Goal: Information Seeking & Learning: Learn about a topic

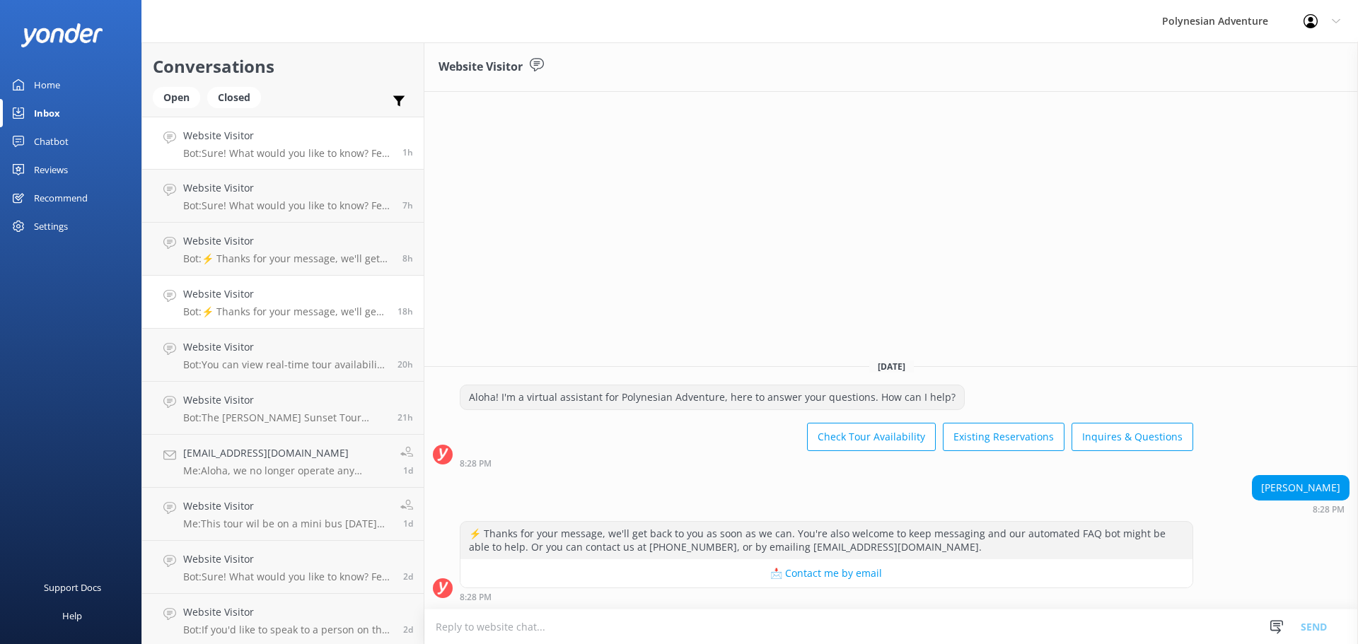
click at [343, 148] on p "Bot: Sure! What would you like to know? Feel free to ask about tour details, av…" at bounding box center [287, 153] width 209 height 13
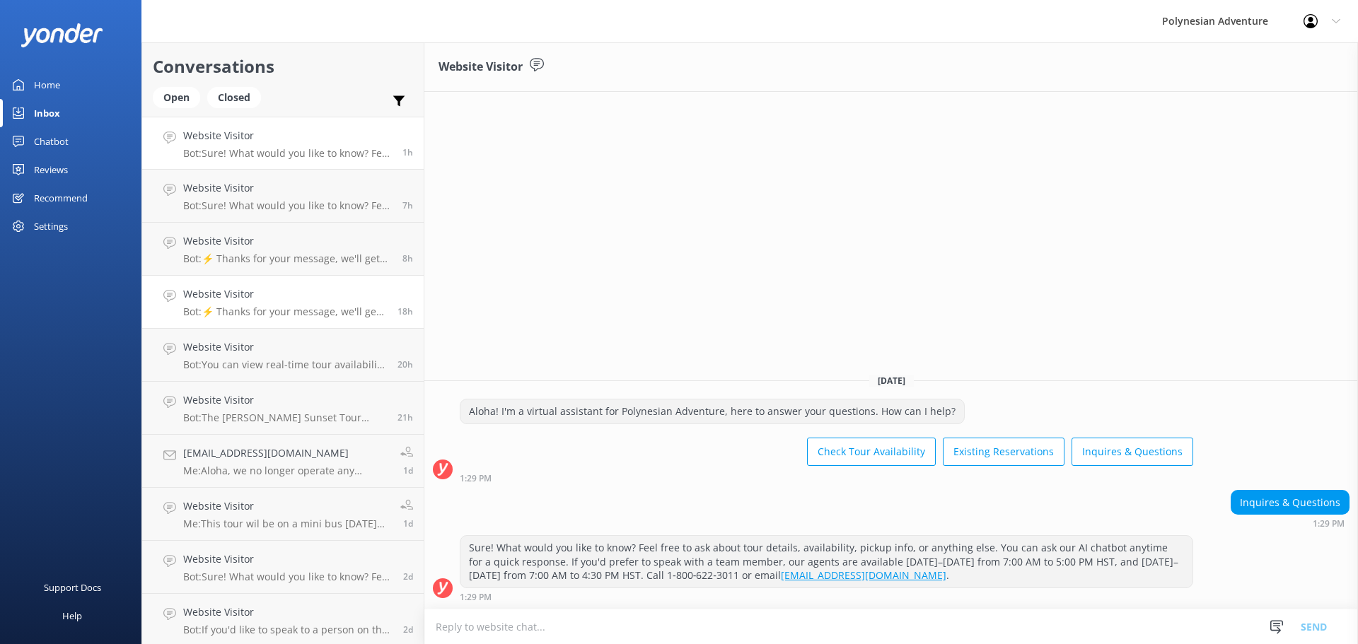
click at [338, 300] on h4 "Website Visitor" at bounding box center [285, 294] width 204 height 16
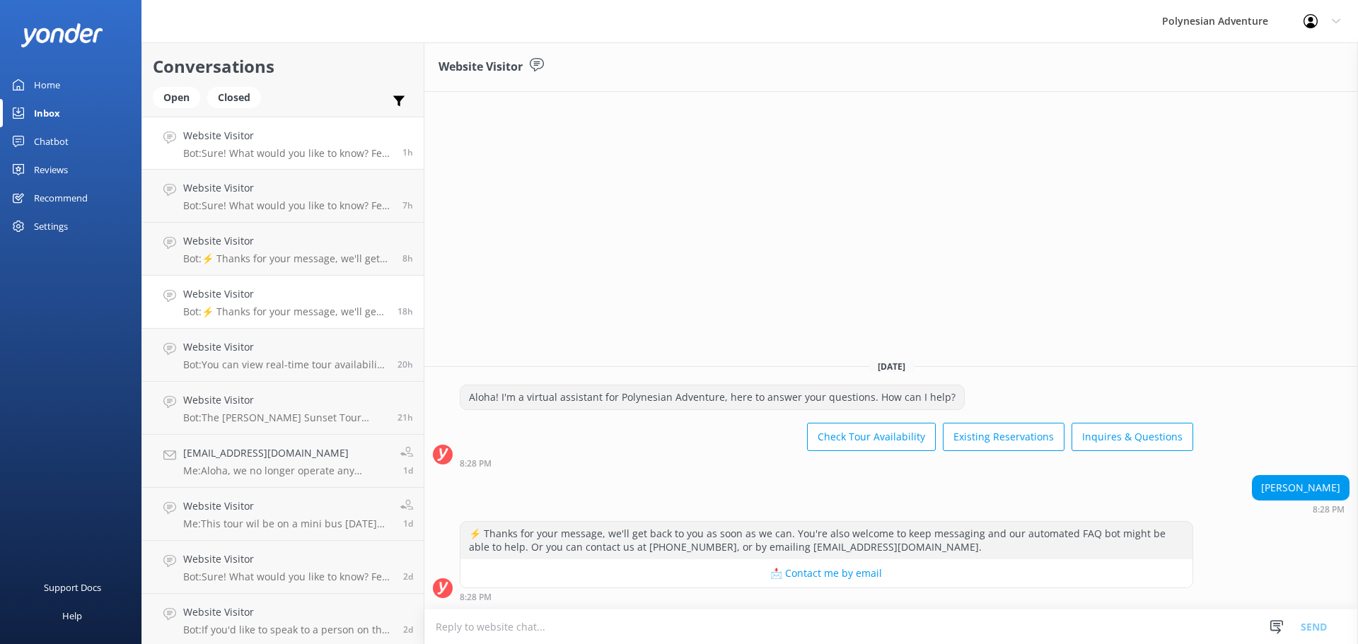
click at [295, 151] on p "Bot: Sure! What would you like to know? Feel free to ask about tour details, av…" at bounding box center [287, 153] width 209 height 13
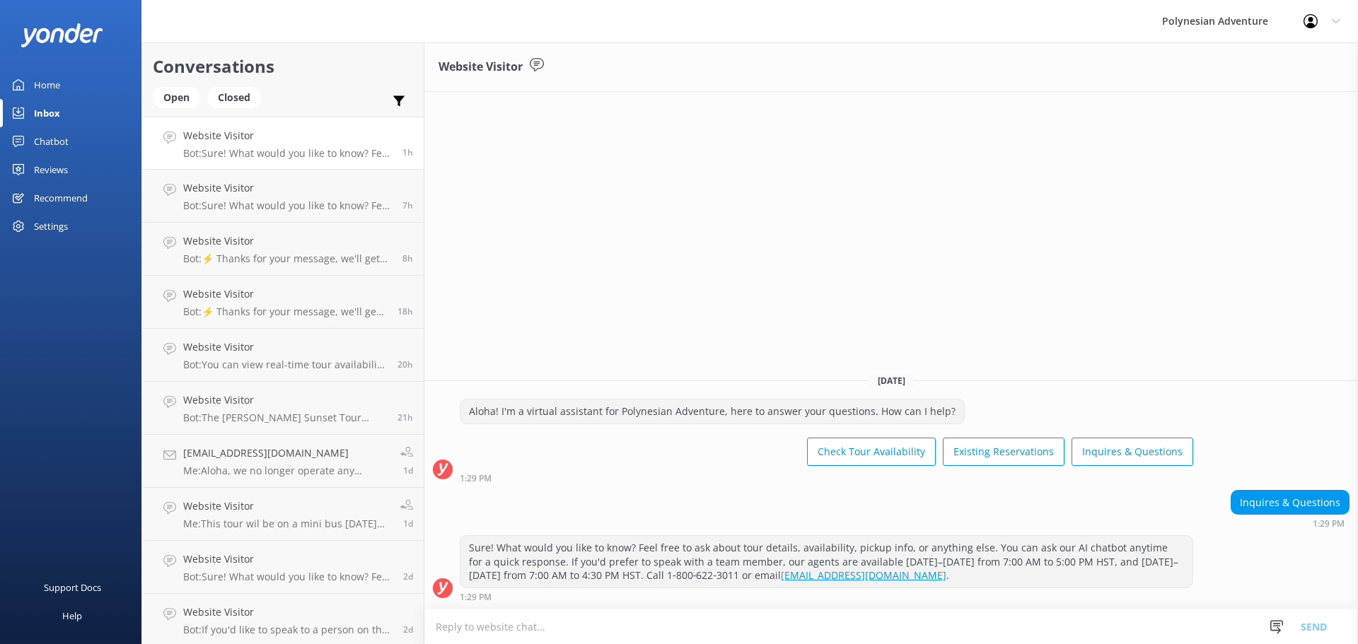
click at [39, 88] on div "Home" at bounding box center [47, 85] width 26 height 28
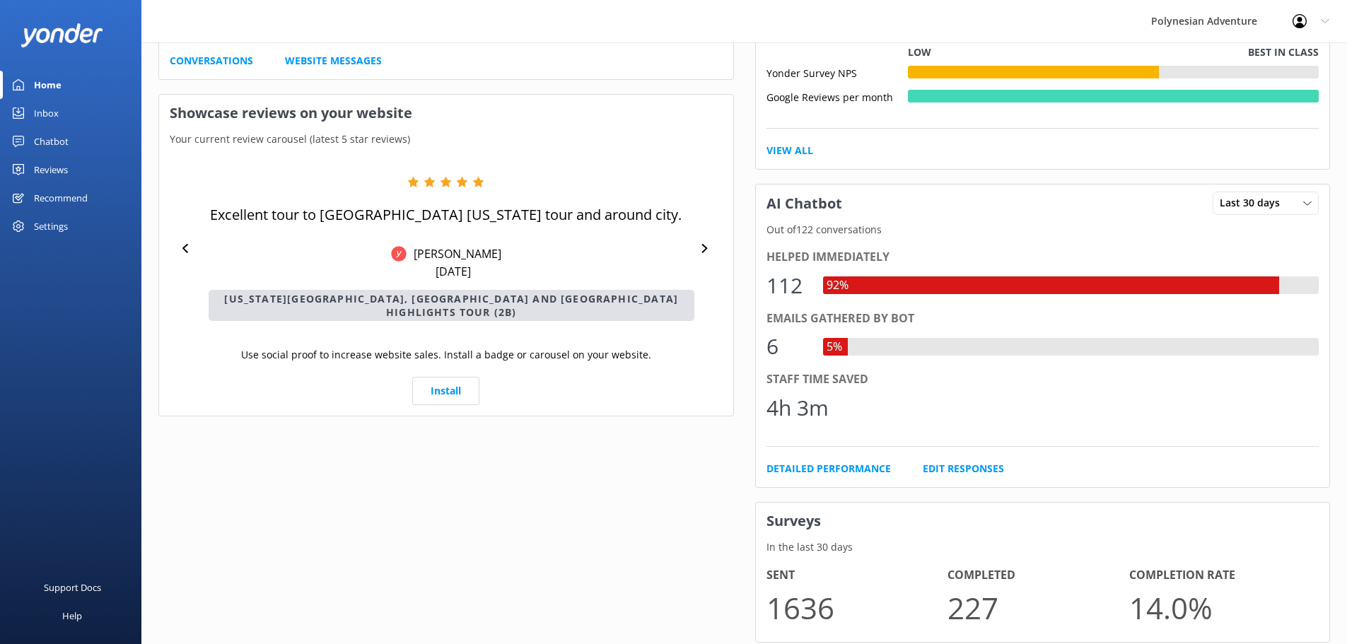
scroll to position [536, 0]
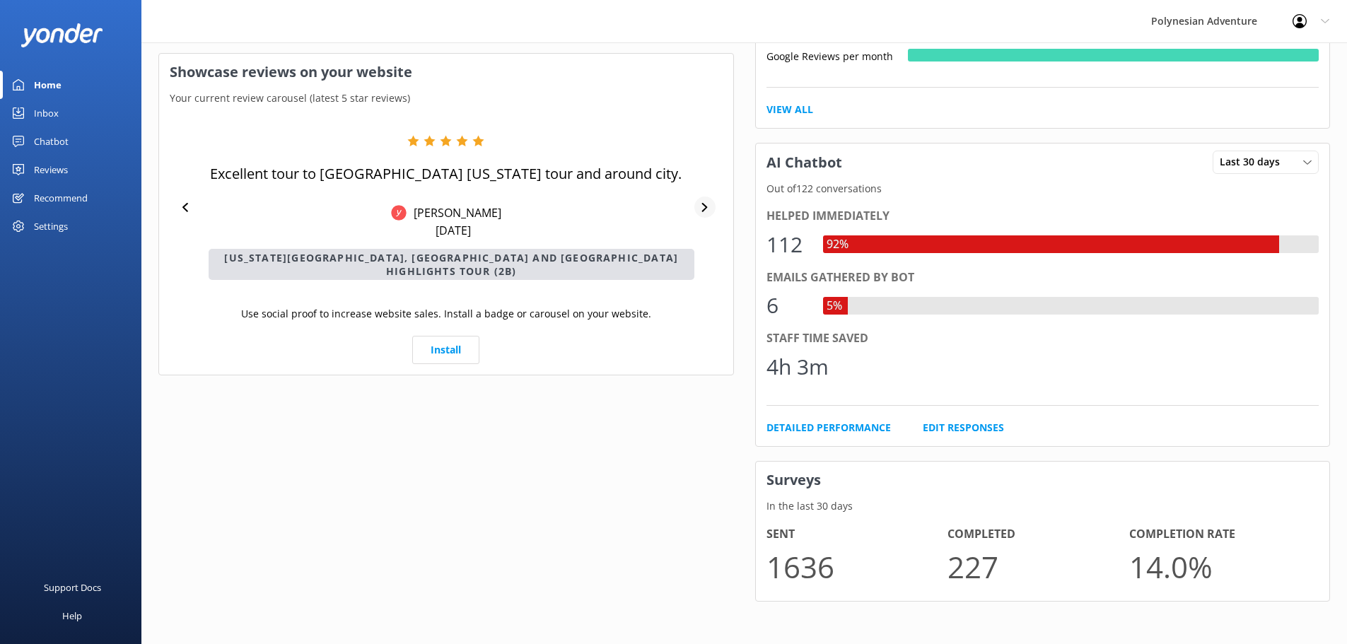
click at [706, 203] on icon at bounding box center [704, 207] width 9 height 9
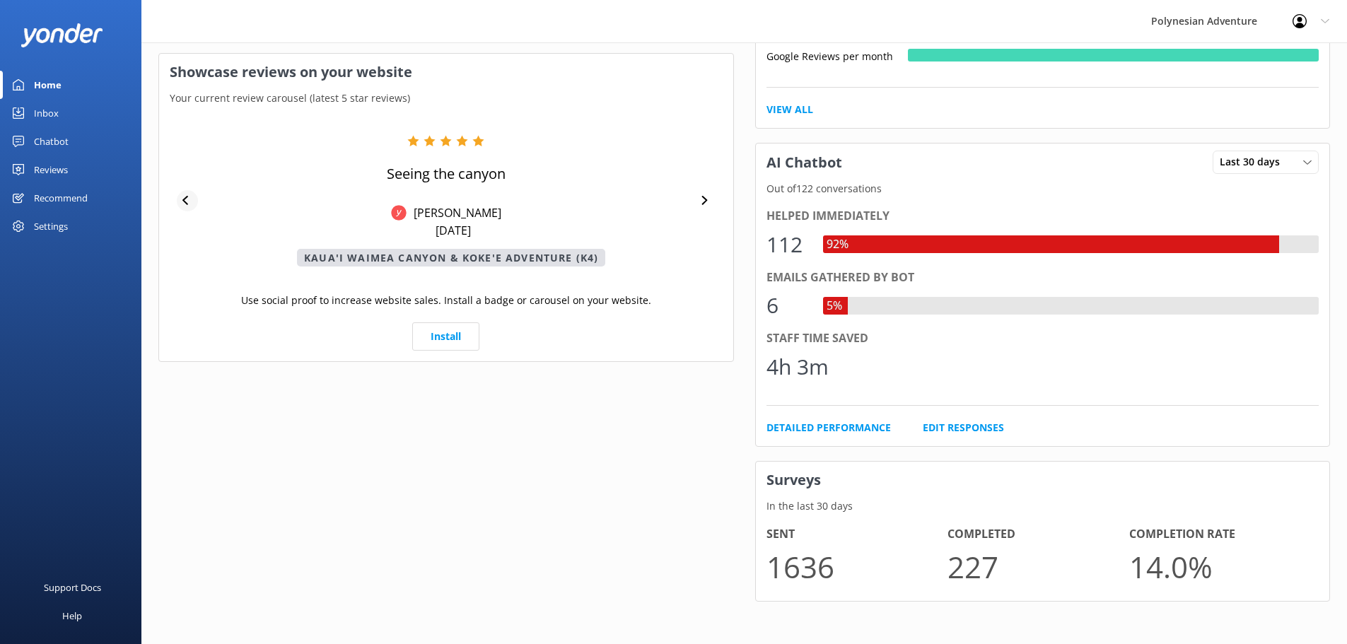
click at [187, 201] on icon at bounding box center [186, 200] width 9 height 9
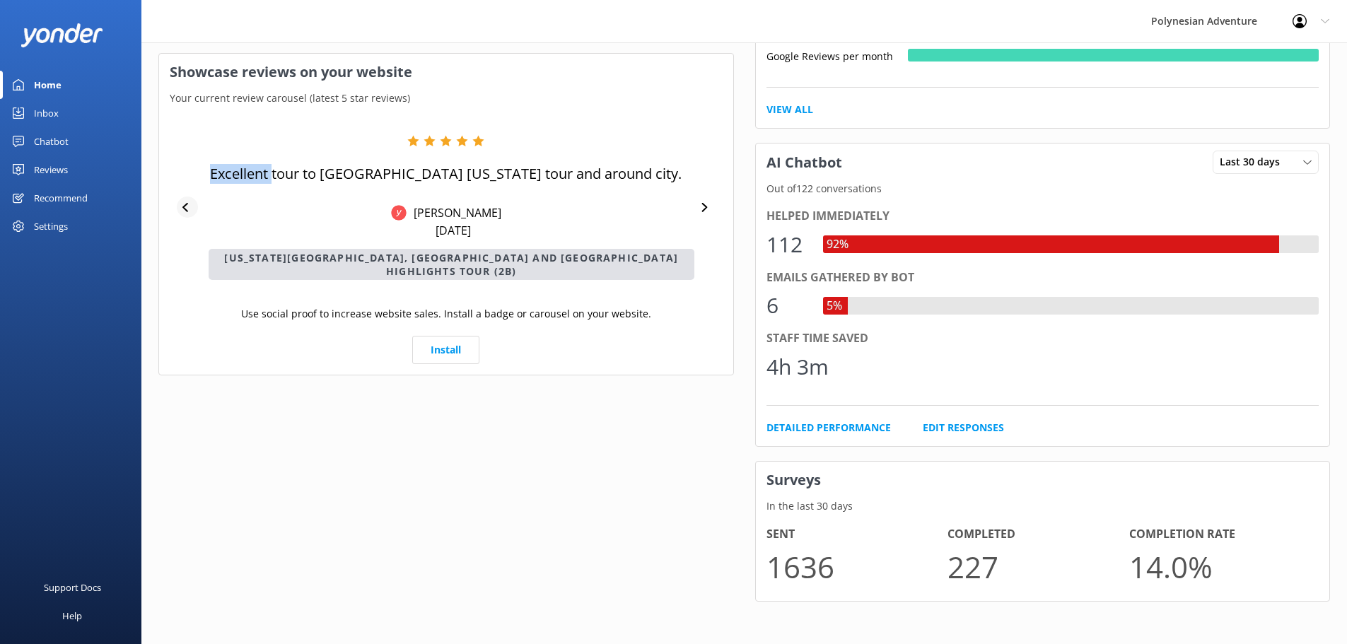
click at [187, 201] on div "Excellent tour to [GEOGRAPHIC_DATA] [US_STATE] tour and around city. [PERSON_NA…" at bounding box center [446, 207] width 553 height 145
click at [187, 203] on icon at bounding box center [186, 207] width 9 height 9
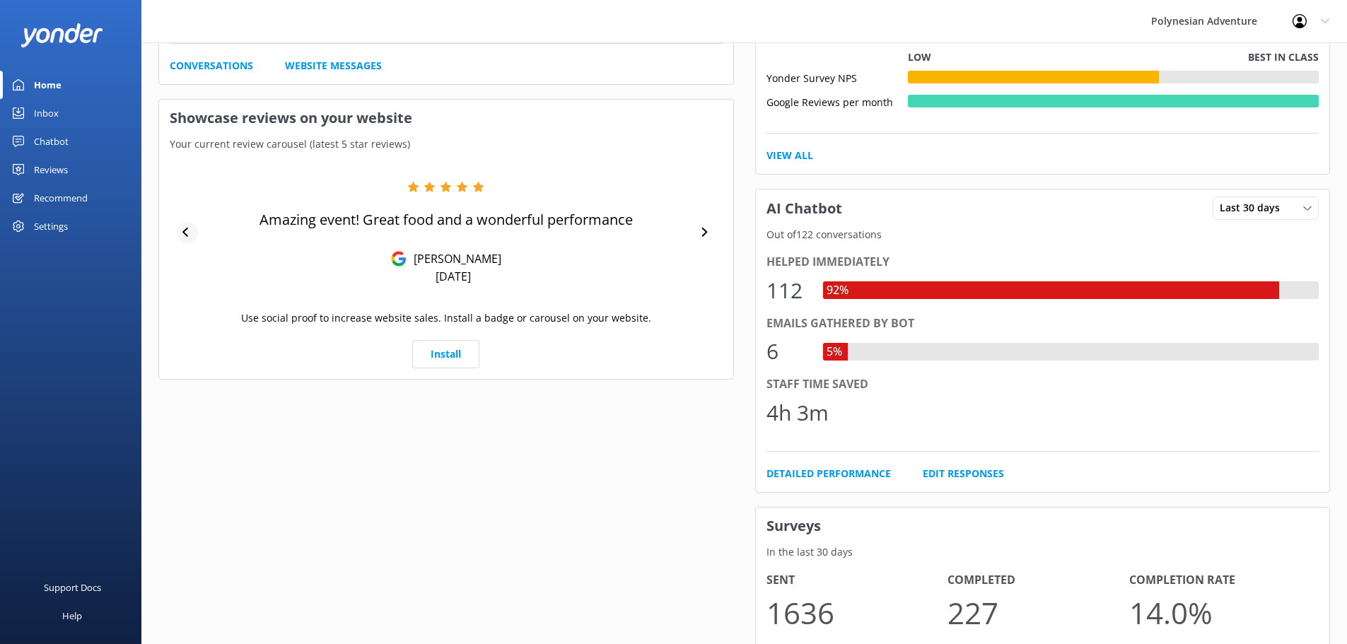
scroll to position [465, 0]
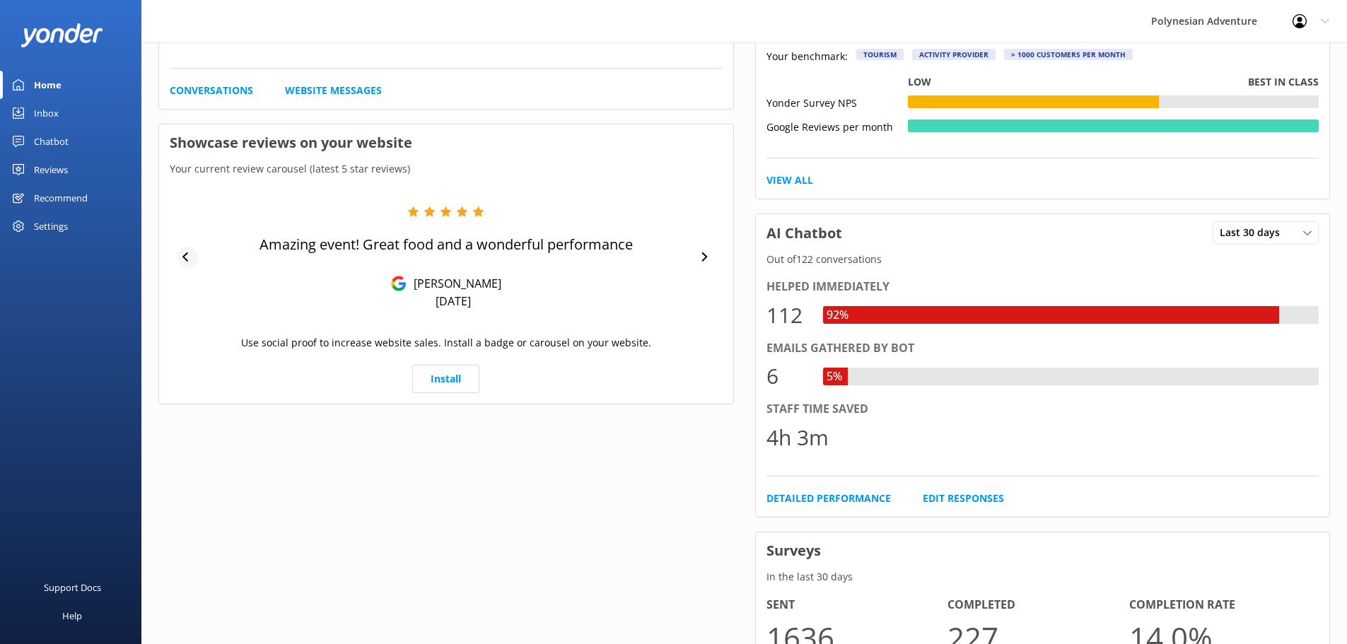
click at [179, 257] on div at bounding box center [187, 257] width 21 height 21
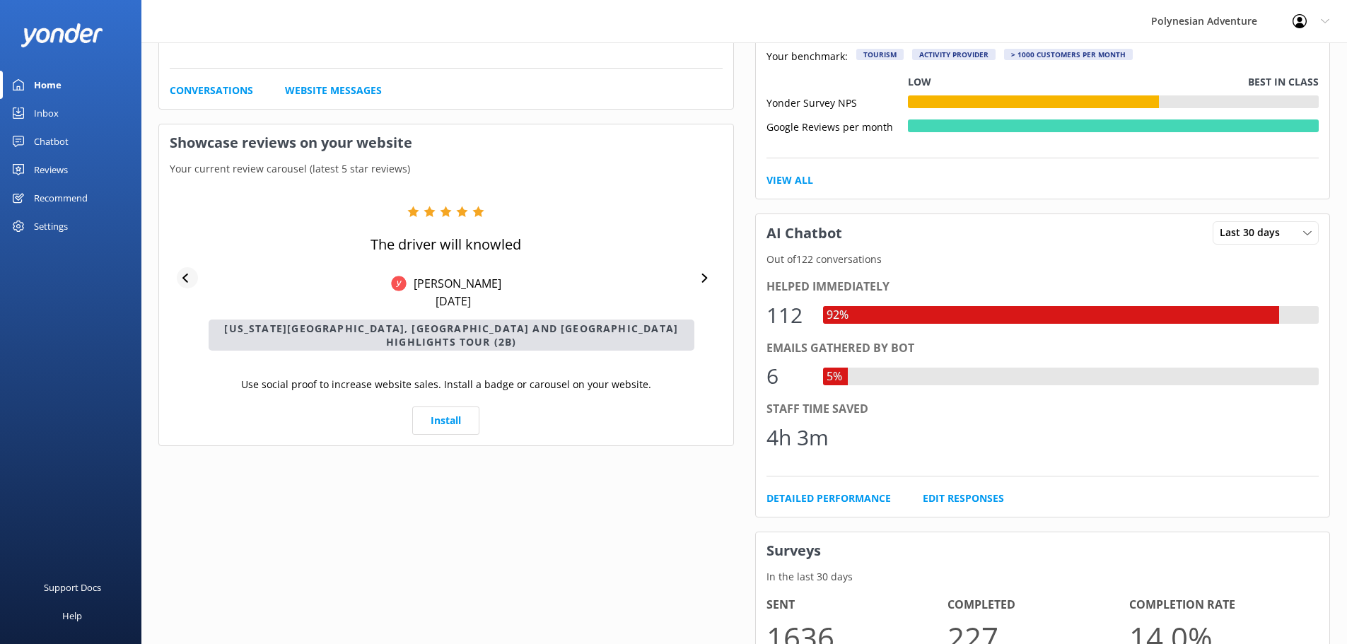
click at [179, 257] on div "The driver will knowled [PERSON_NAME] S [DATE] [US_STATE][GEOGRAPHIC_DATA], [GE…" at bounding box center [446, 278] width 553 height 145
click at [192, 274] on icon at bounding box center [186, 278] width 9 height 9
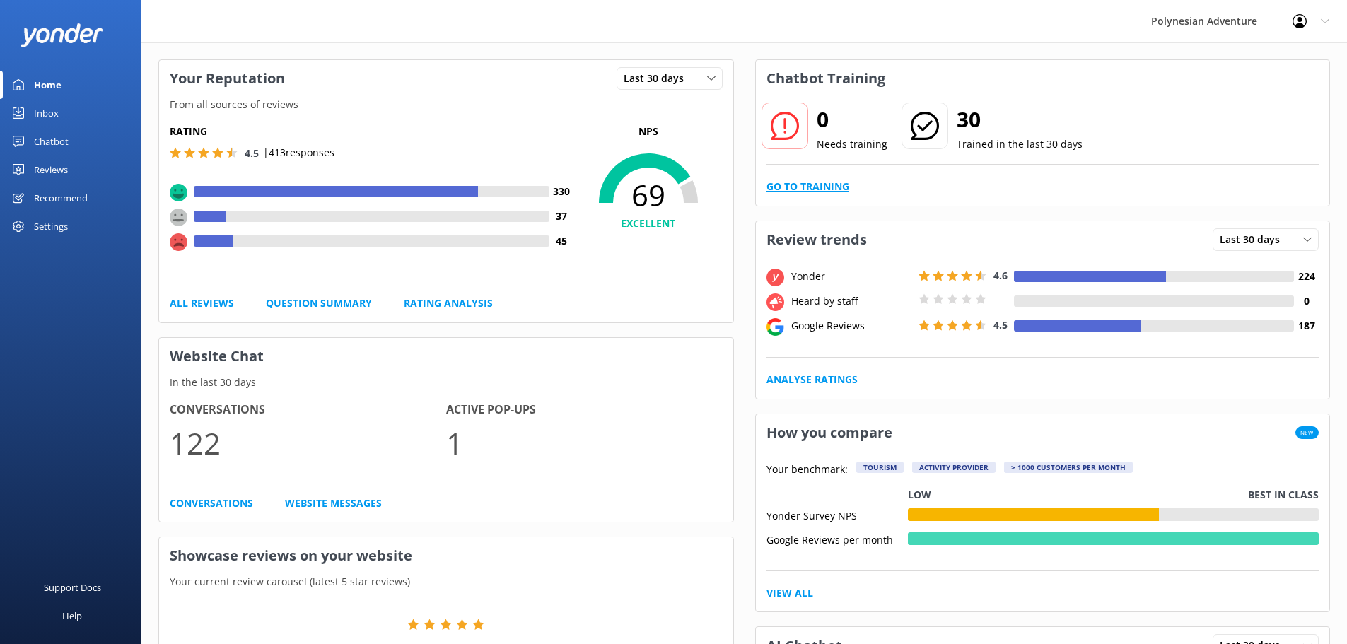
scroll to position [0, 0]
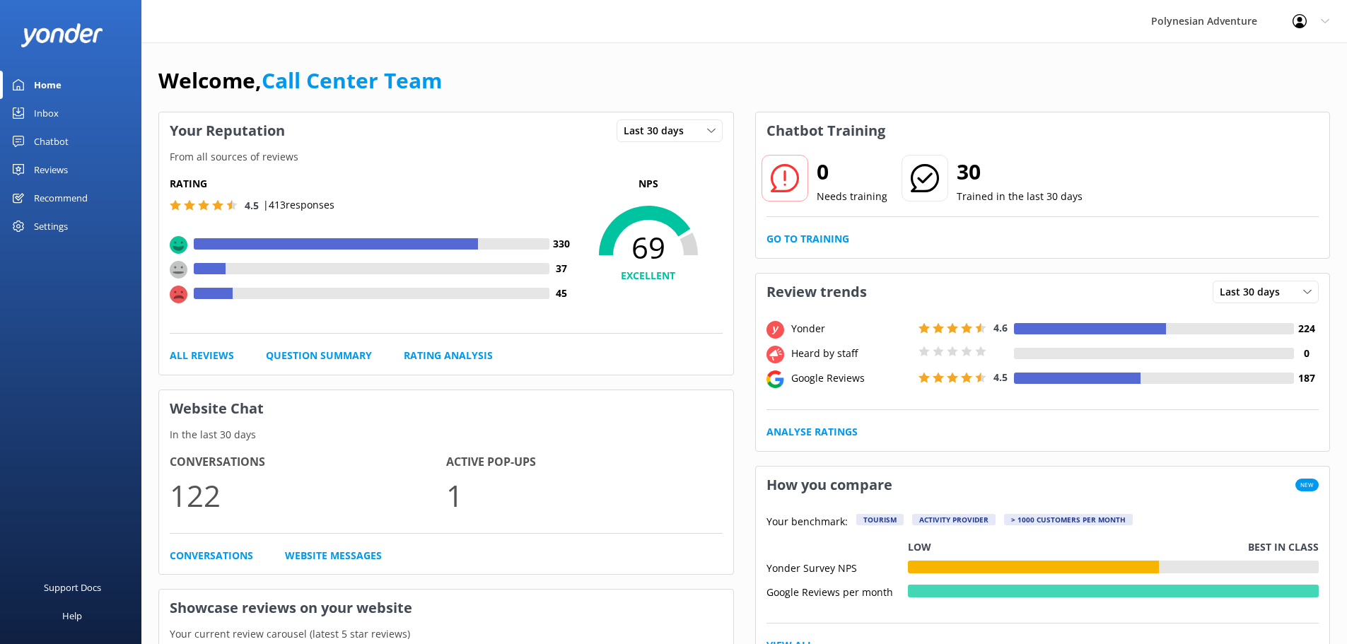
click at [52, 136] on div "Chatbot" at bounding box center [51, 141] width 35 height 28
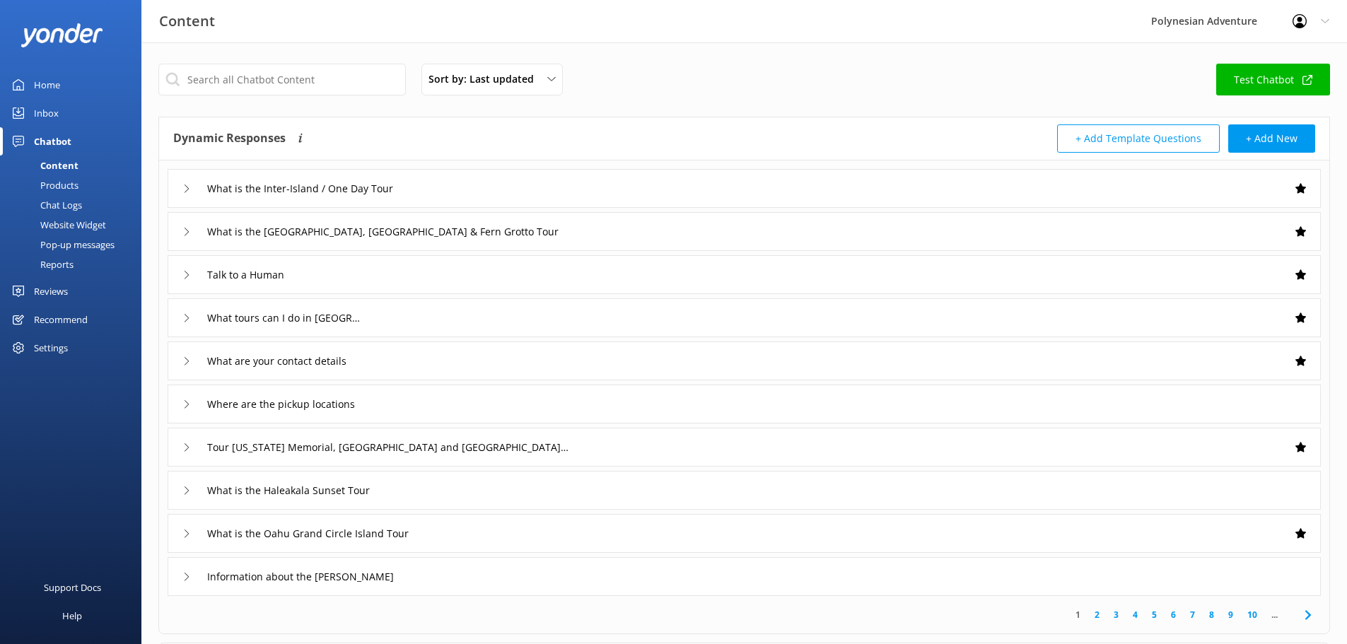
click at [73, 288] on link "Reviews" at bounding box center [70, 291] width 141 height 28
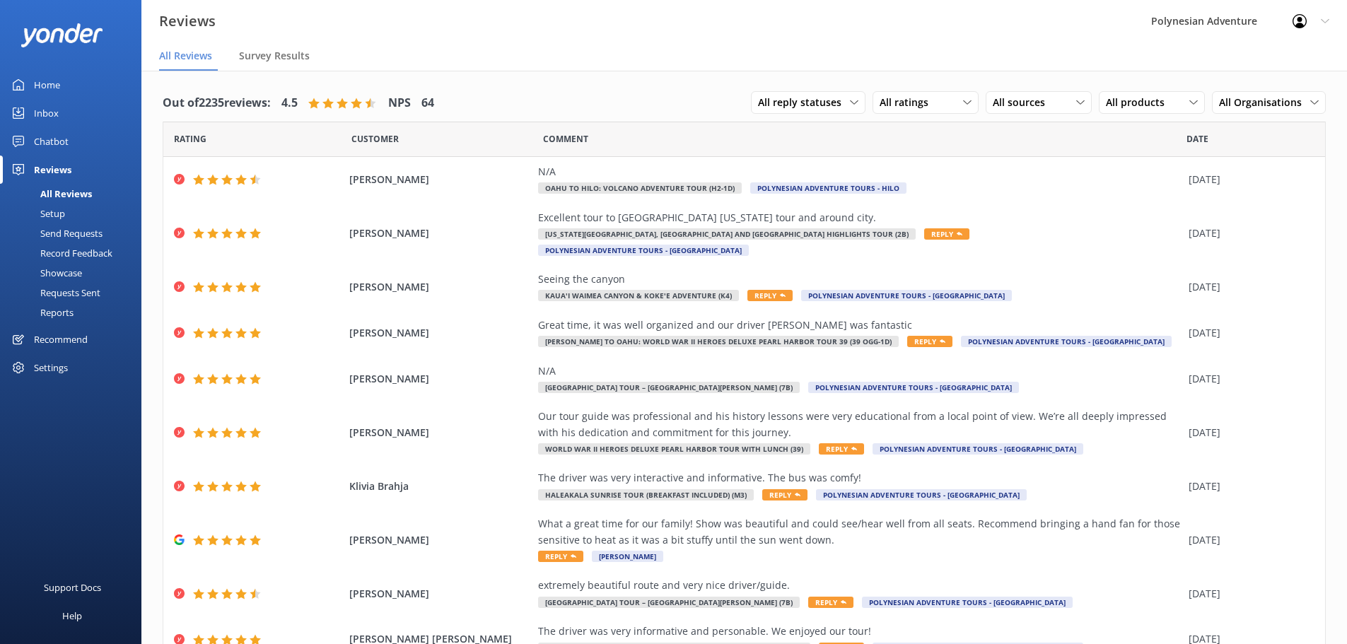
click at [47, 83] on div "Home" at bounding box center [47, 85] width 26 height 28
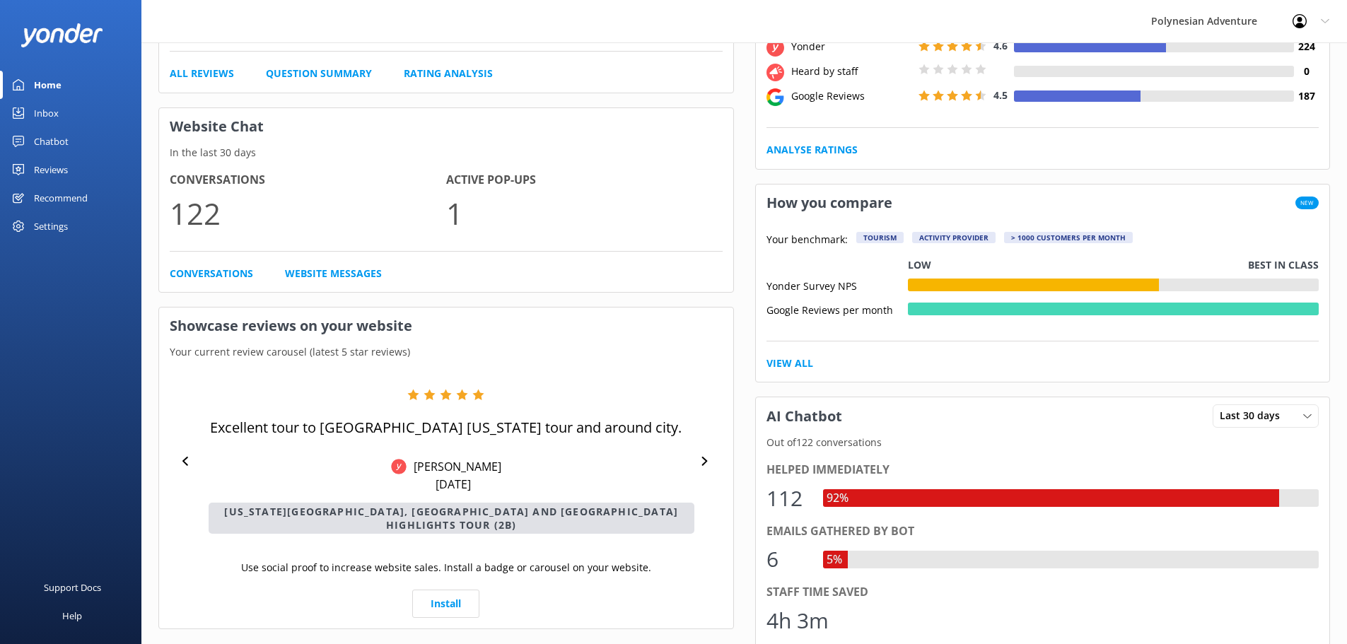
scroll to position [283, 0]
click at [66, 134] on div "Chatbot" at bounding box center [51, 141] width 35 height 28
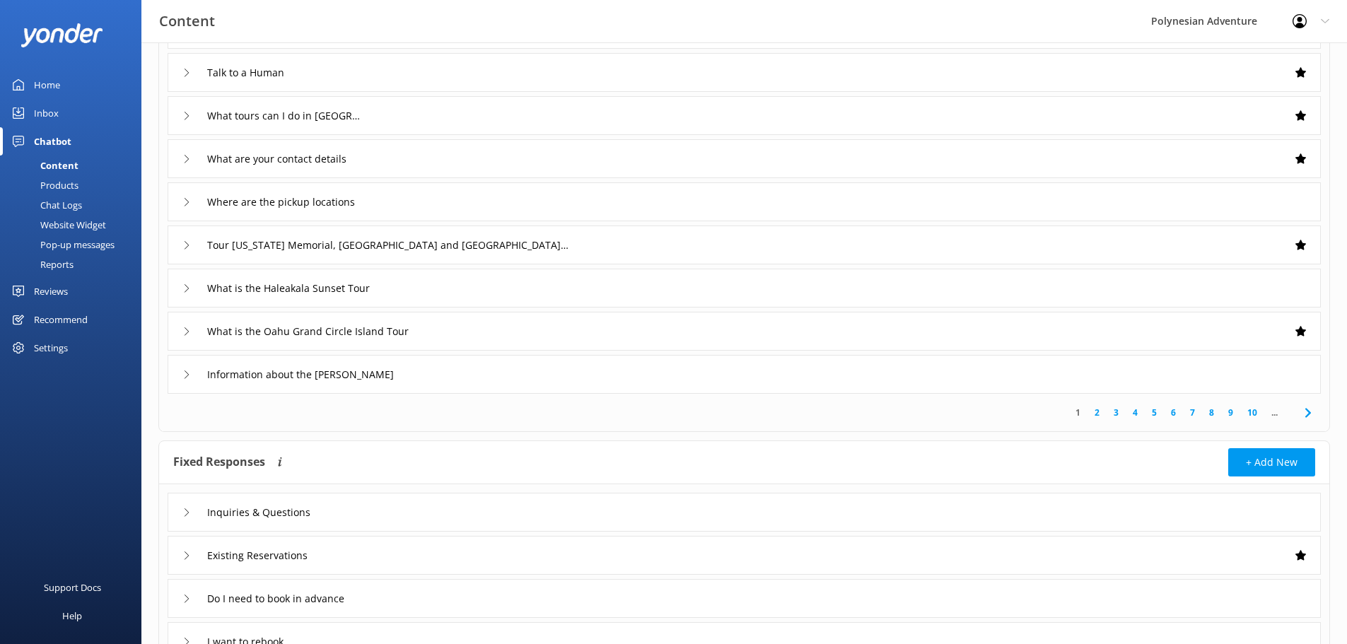
scroll to position [314, 0]
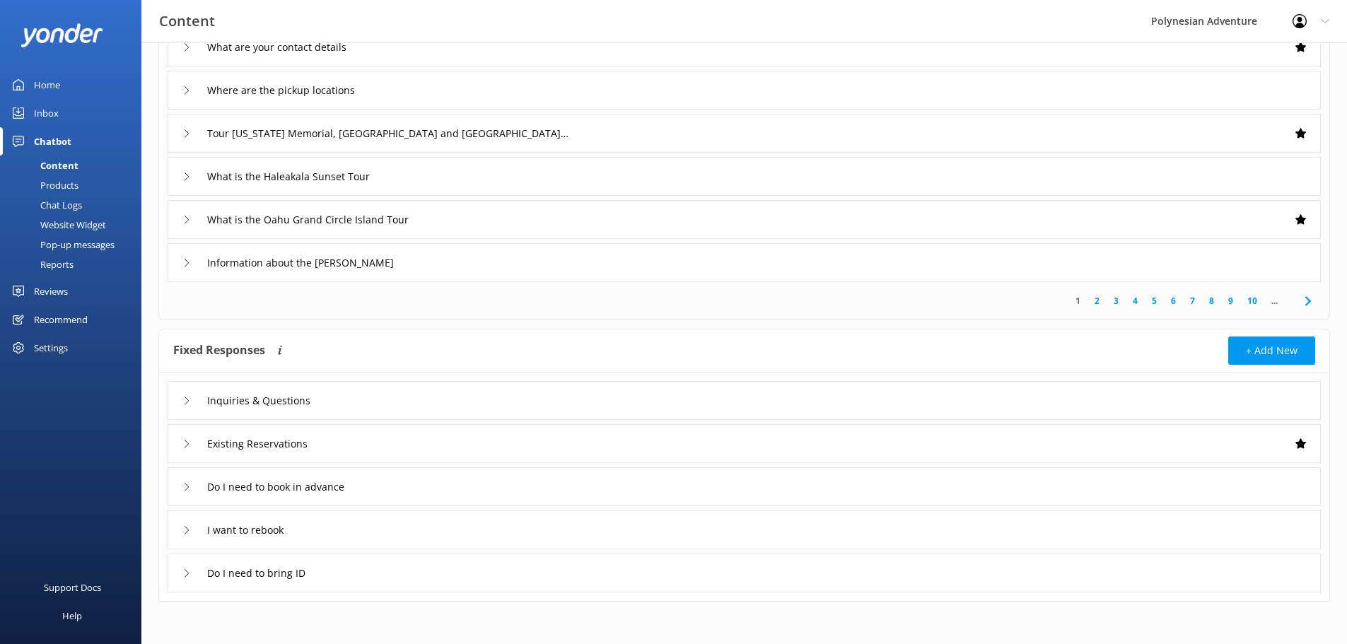
click at [187, 170] on div "What is the Haleakala Sunset Tour" at bounding box center [284, 176] width 204 height 23
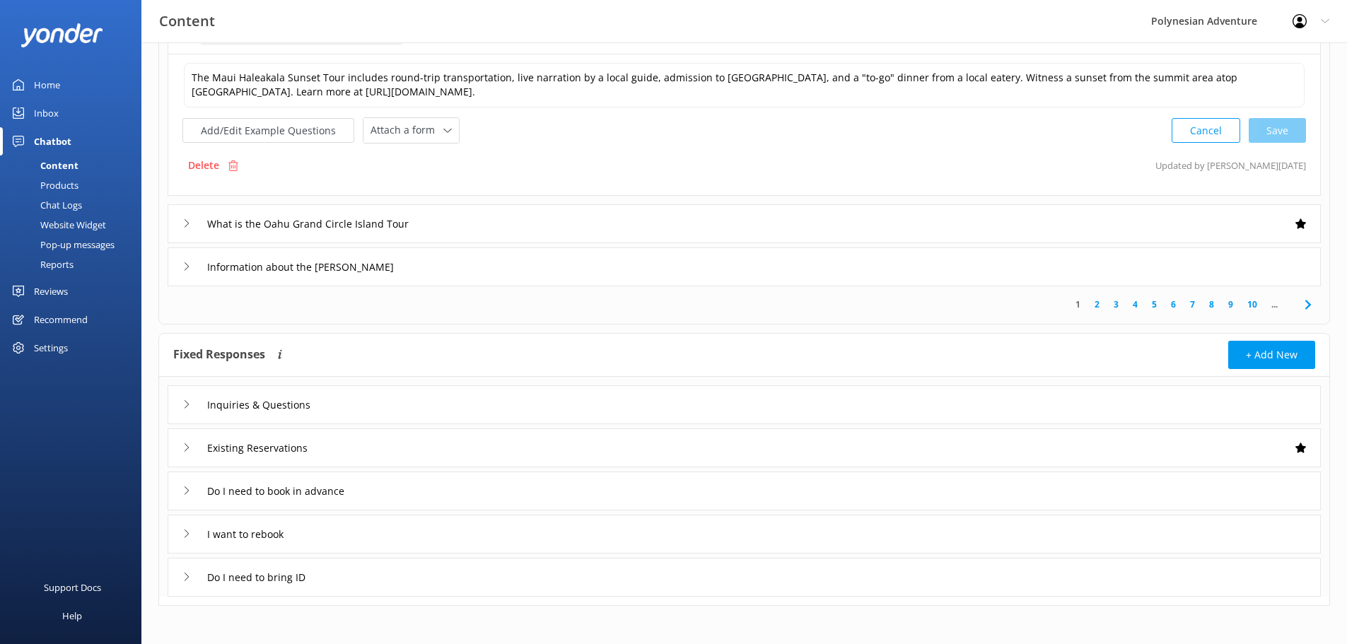
scroll to position [107, 0]
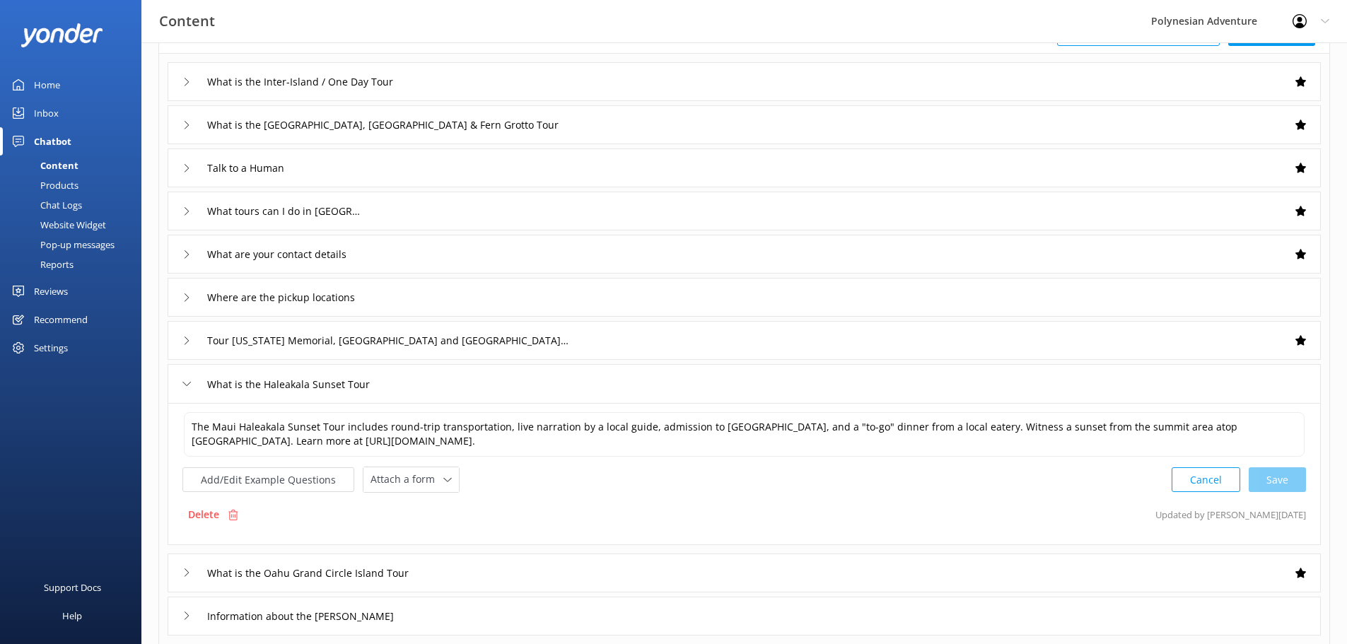
click at [66, 90] on link "Home" at bounding box center [70, 85] width 141 height 28
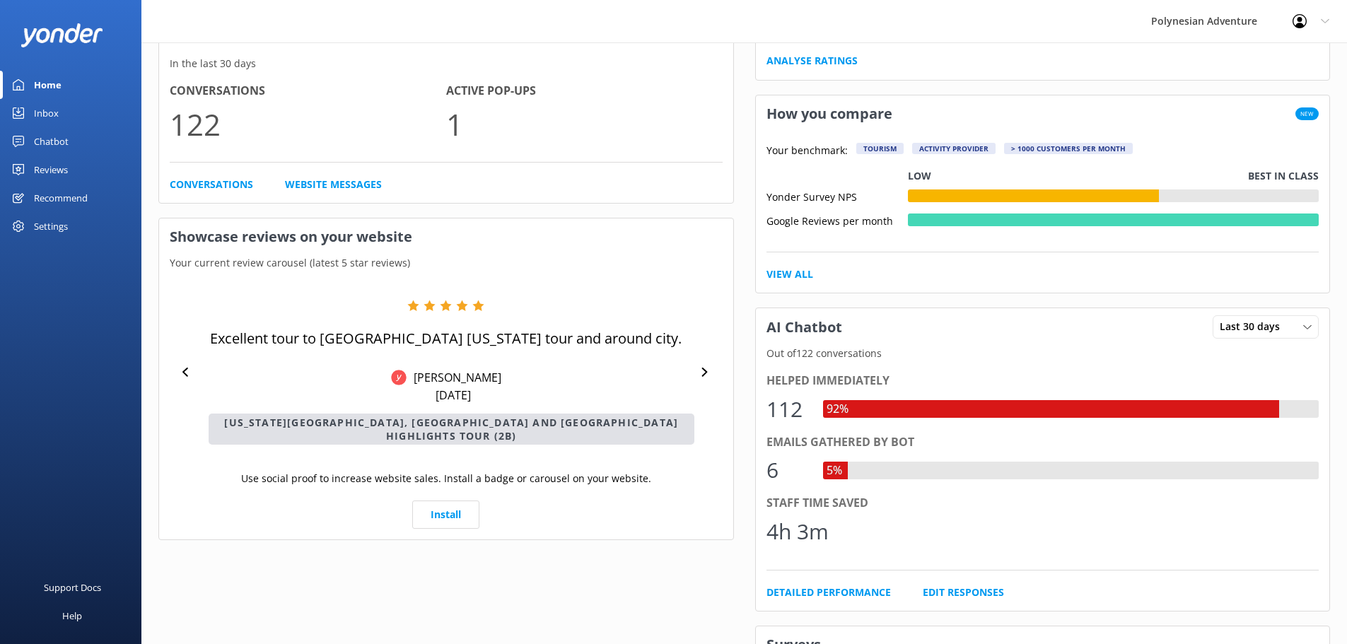
scroll to position [536, 0]
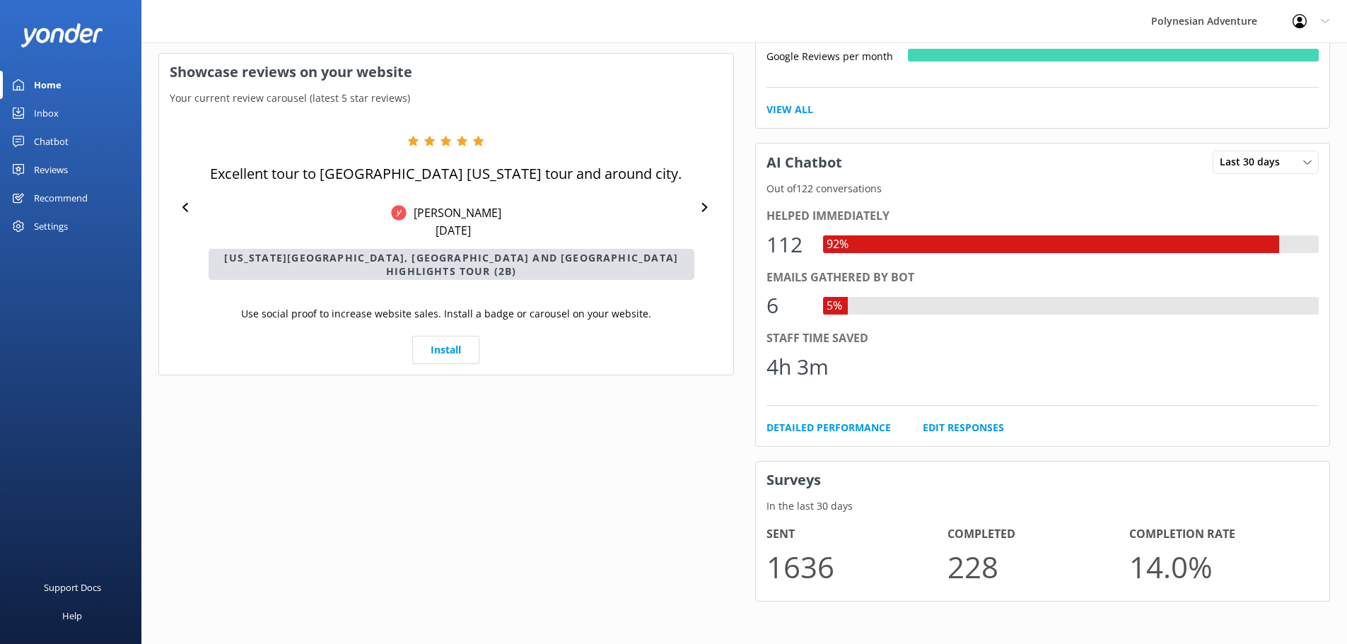
click at [49, 149] on div "Chatbot" at bounding box center [51, 141] width 35 height 28
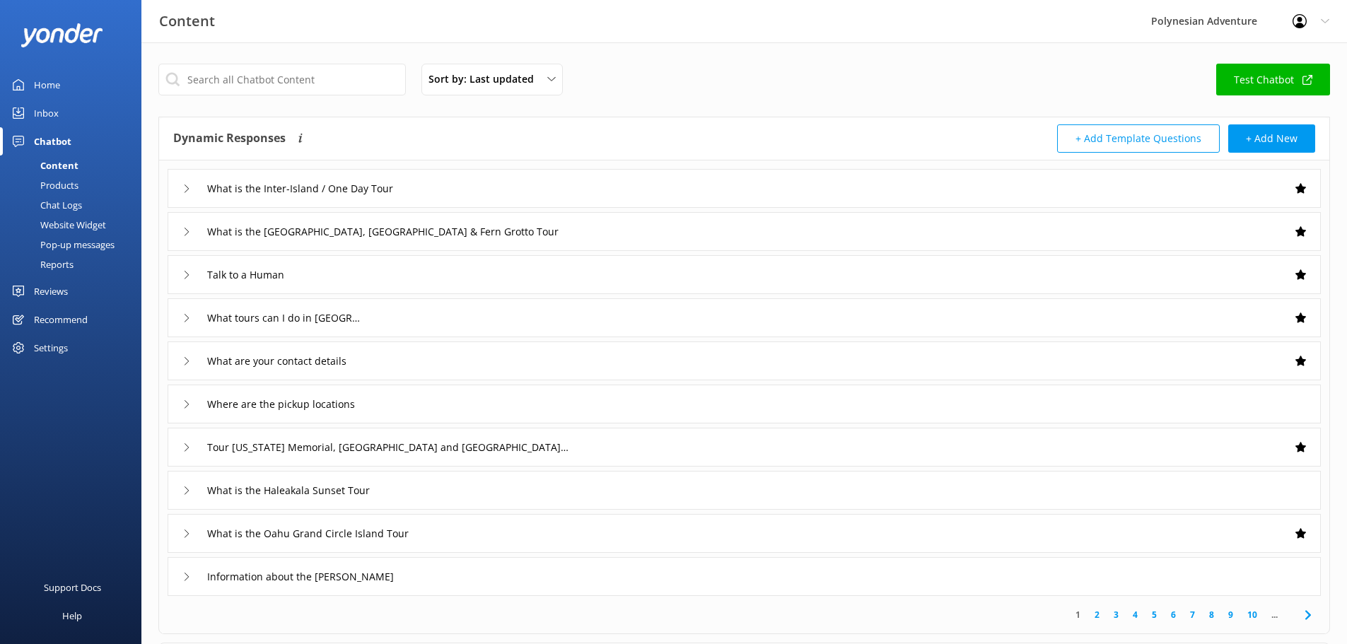
click at [48, 133] on div "Chatbot" at bounding box center [52, 141] width 37 height 28
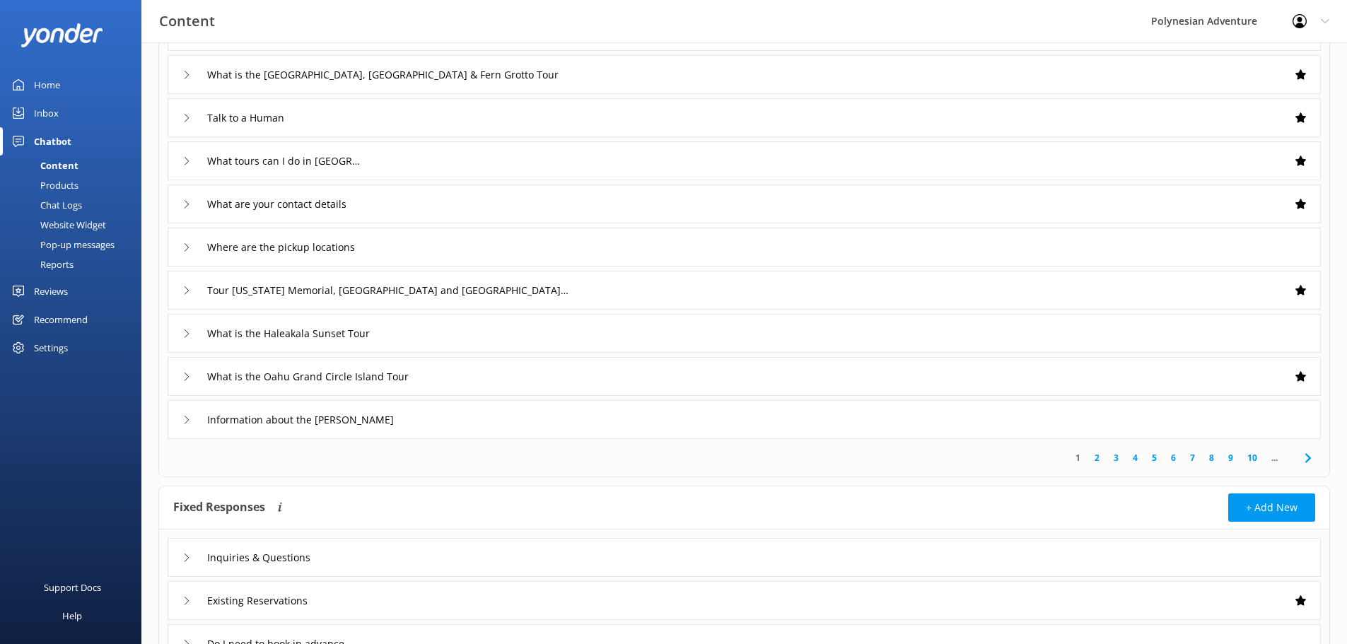
scroll to position [283, 0]
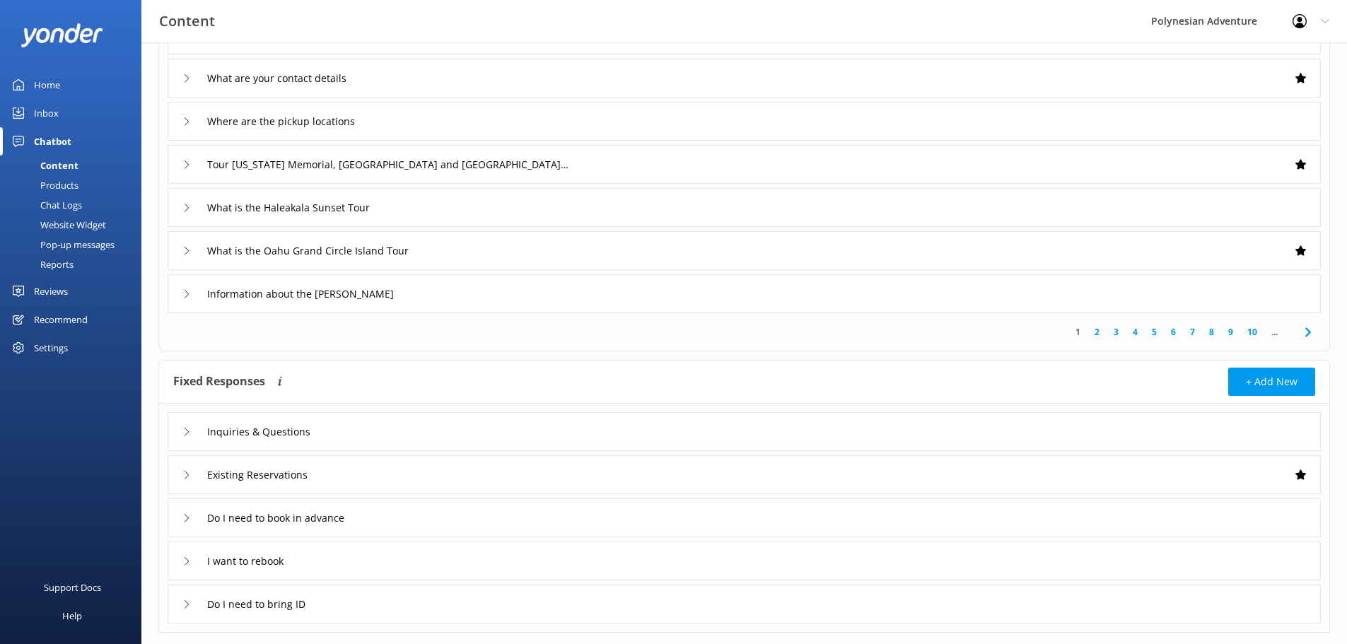
click at [38, 134] on div "Chatbot" at bounding box center [52, 141] width 37 height 28
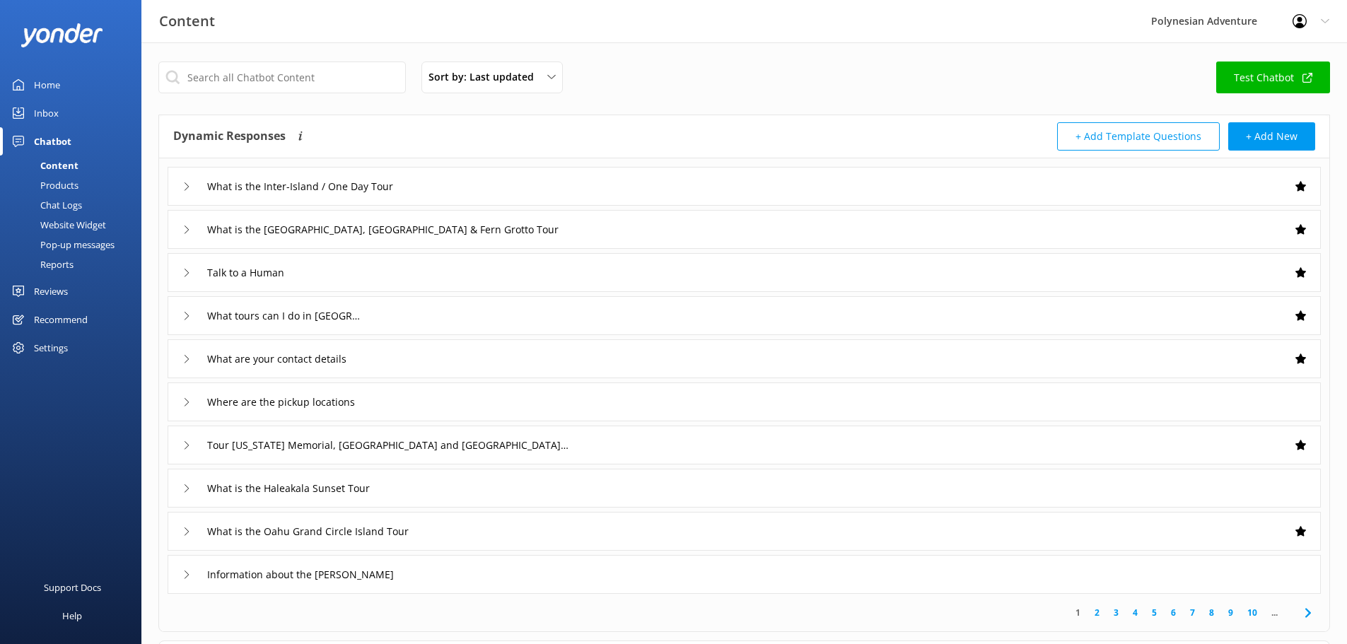
scroll to position [0, 0]
click at [64, 90] on link "Home" at bounding box center [70, 85] width 141 height 28
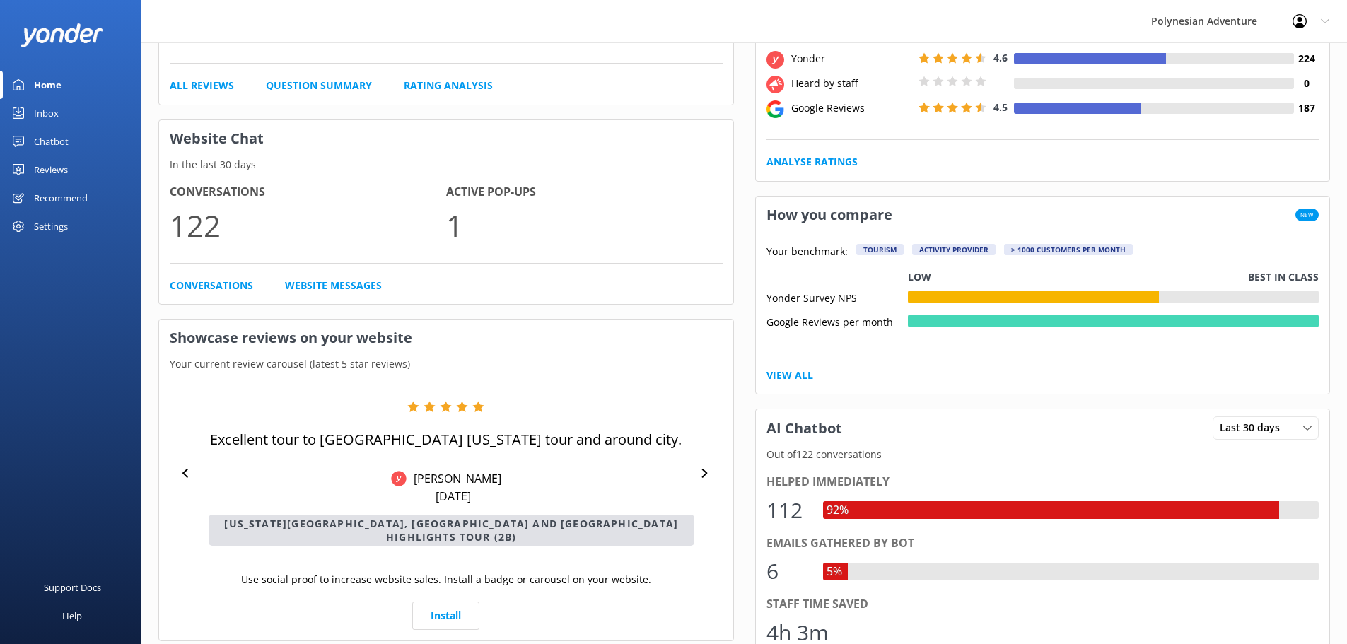
scroll to position [283, 0]
